Goal: Find specific page/section: Find specific page/section

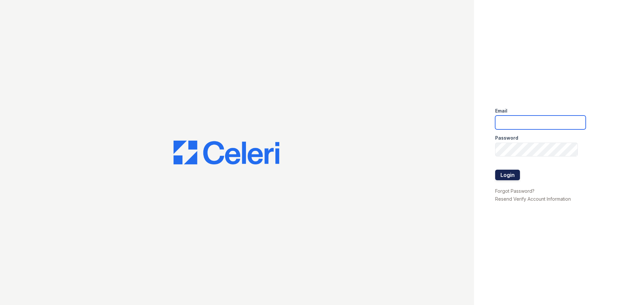
type input "ReNewAlexandria@trinity-pm.com"
click at [512, 171] on button "Login" at bounding box center [507, 175] width 25 height 11
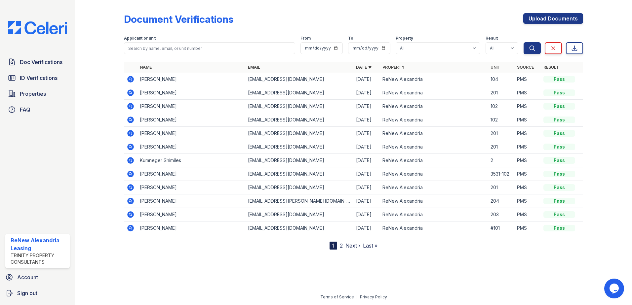
click at [340, 245] on link "2" at bounding box center [341, 246] width 3 height 7
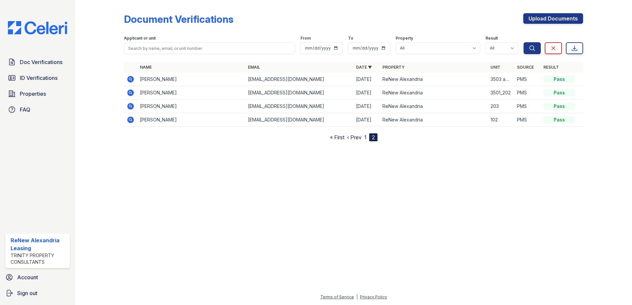
click at [365, 138] on link "1" at bounding box center [365, 137] width 2 height 7
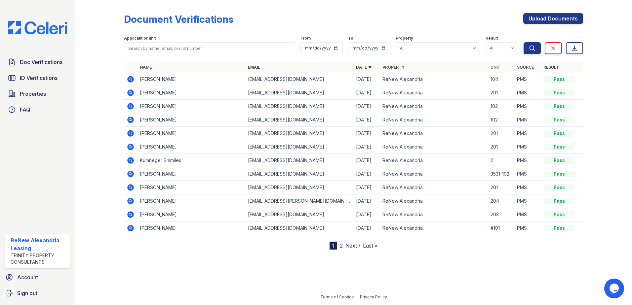
click at [336, 240] on div "Name Email Date ▼ Property Unit Source Result [PERSON_NAME] [EMAIL_ADDRESS][DOM…" at bounding box center [353, 156] width 459 height 188
click at [344, 252] on div "Document Verifications Upload Documents Filter Applicant or unit From To Proper…" at bounding box center [354, 130] width 536 height 260
click at [341, 248] on link "2" at bounding box center [341, 246] width 3 height 7
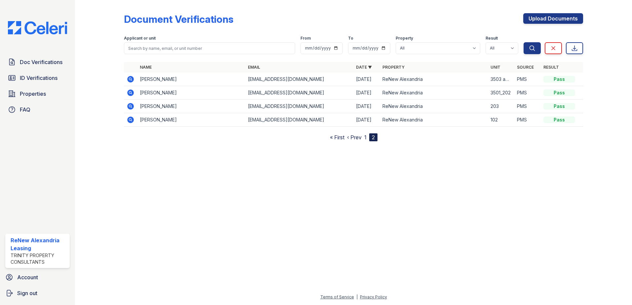
click at [364, 138] on nav "« First ‹ Prev 1 2" at bounding box center [354, 138] width 48 height 8
click at [367, 138] on nav "« First ‹ Prev 1 2" at bounding box center [354, 138] width 48 height 8
click at [366, 138] on link "1" at bounding box center [365, 137] width 2 height 7
